Goal: Information Seeking & Learning: Learn about a topic

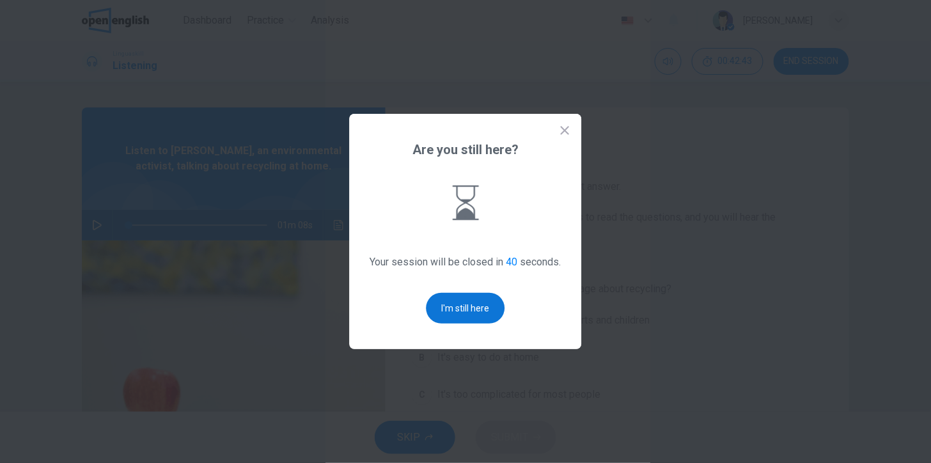
click at [465, 304] on button "I'm still here" at bounding box center [465, 308] width 79 height 31
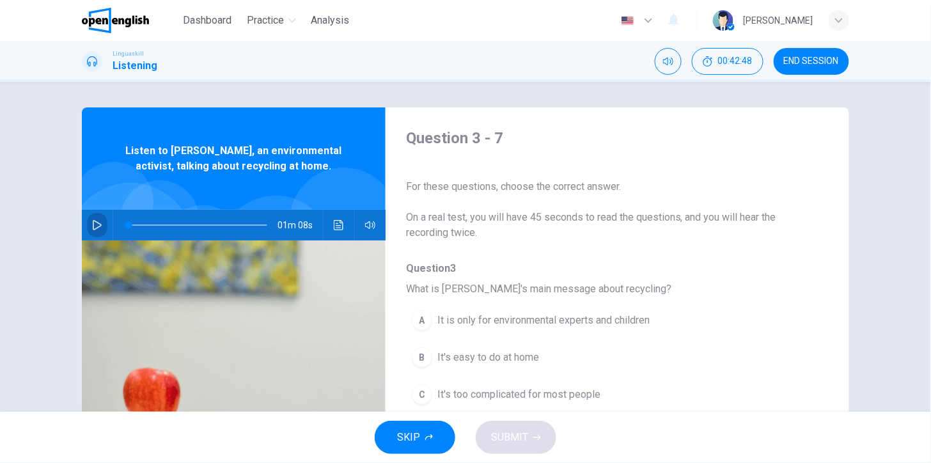
click at [97, 222] on icon "button" at bounding box center [97, 225] width 10 height 10
click at [97, 221] on icon "button" at bounding box center [97, 225] width 10 height 10
click at [424, 446] on button "SKIP" at bounding box center [415, 437] width 81 height 33
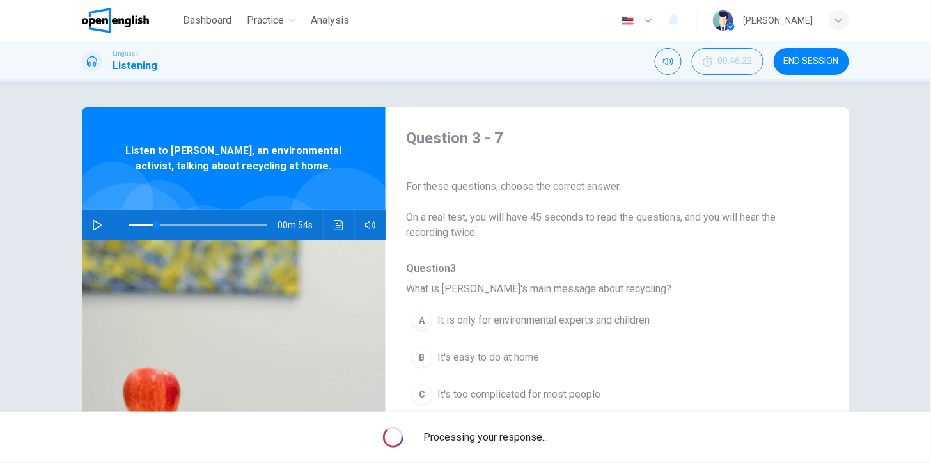
type input "**"
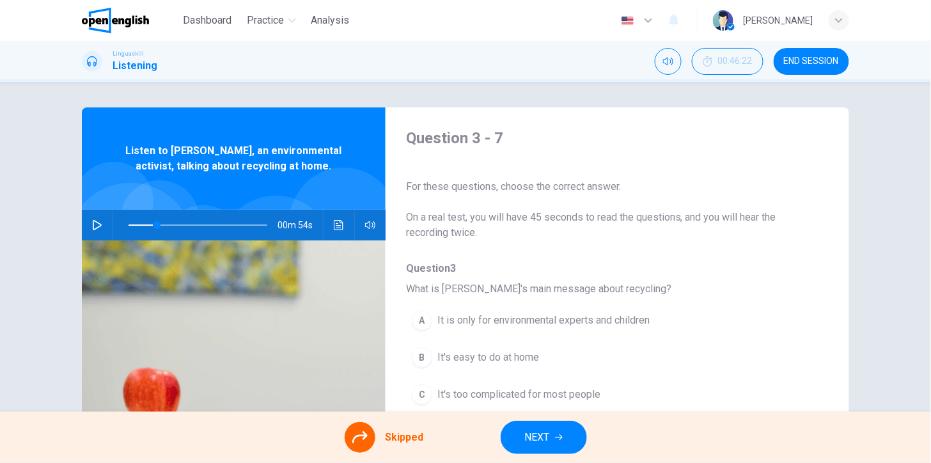
click at [533, 443] on span "NEXT" at bounding box center [537, 437] width 25 height 18
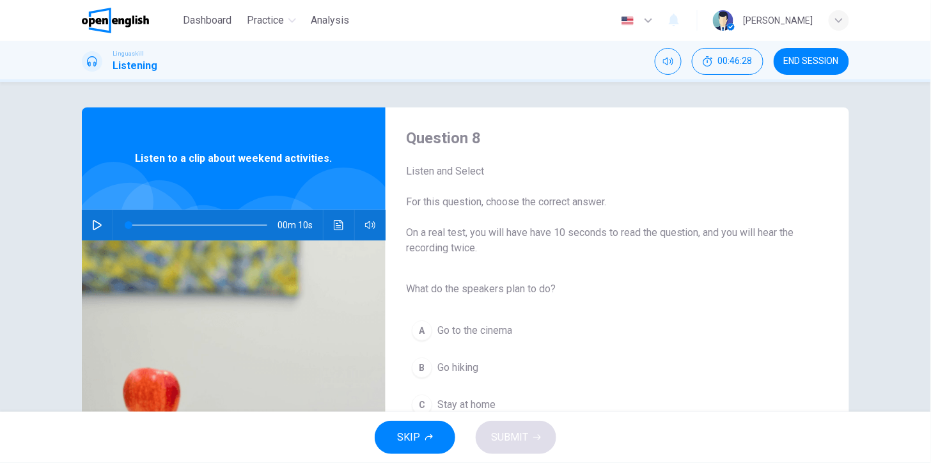
click at [88, 230] on button "button" at bounding box center [97, 225] width 20 height 31
click at [92, 227] on icon "button" at bounding box center [97, 225] width 10 height 10
click at [98, 225] on icon "button" at bounding box center [97, 225] width 9 height 10
click at [469, 373] on span "Go hiking" at bounding box center [457, 367] width 41 height 15
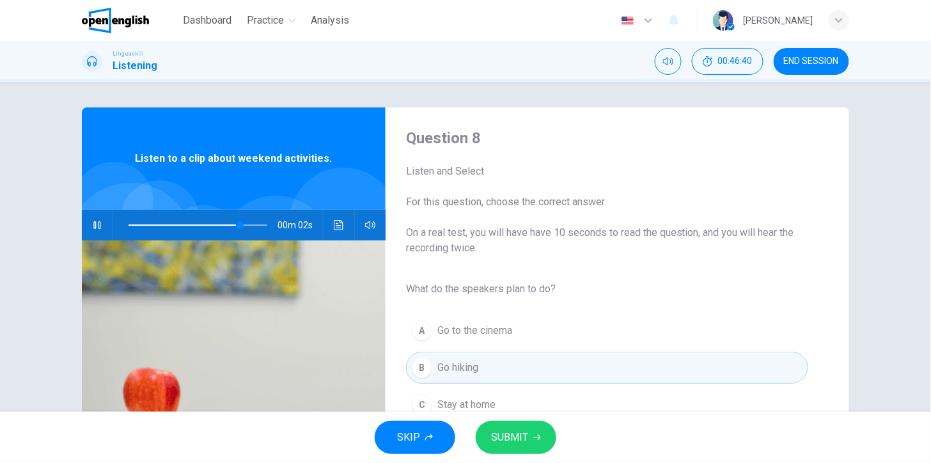
click at [527, 433] on span "SUBMIT" at bounding box center [509, 437] width 37 height 18
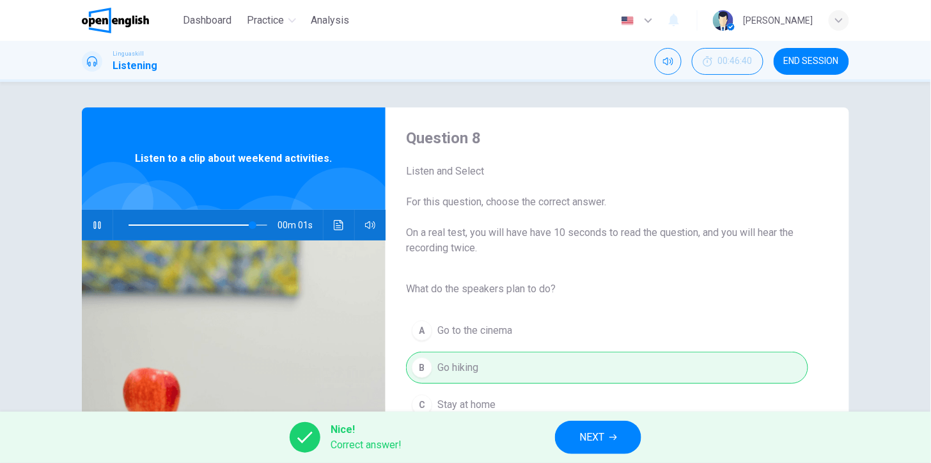
type input "*"
